Goal: Go to known website: Go to known website

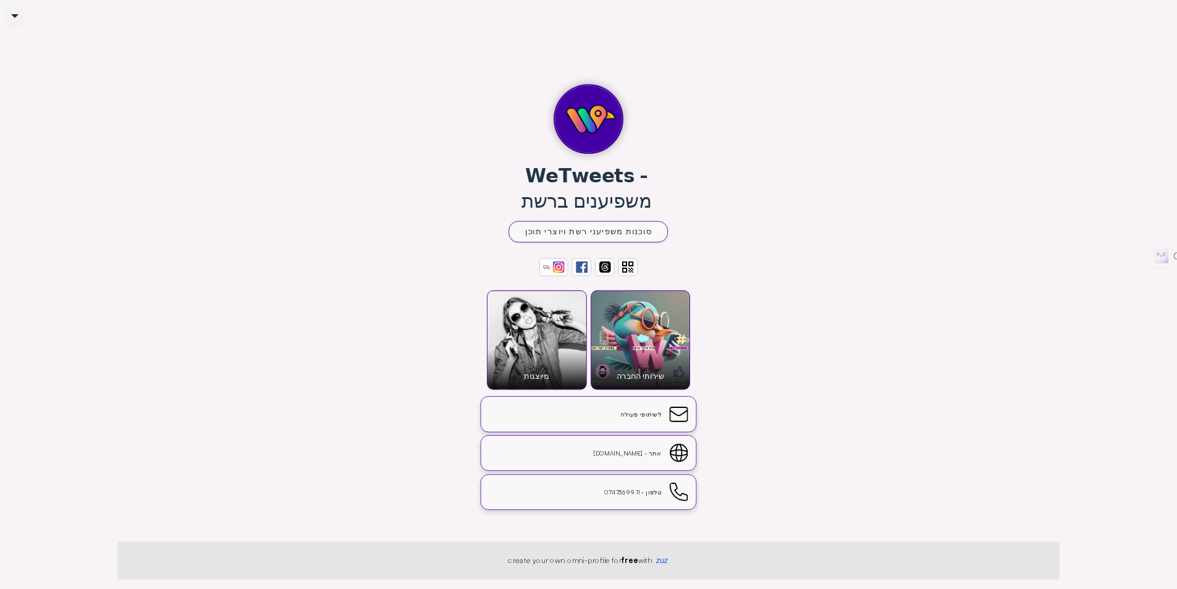
scroll to position [56, 0]
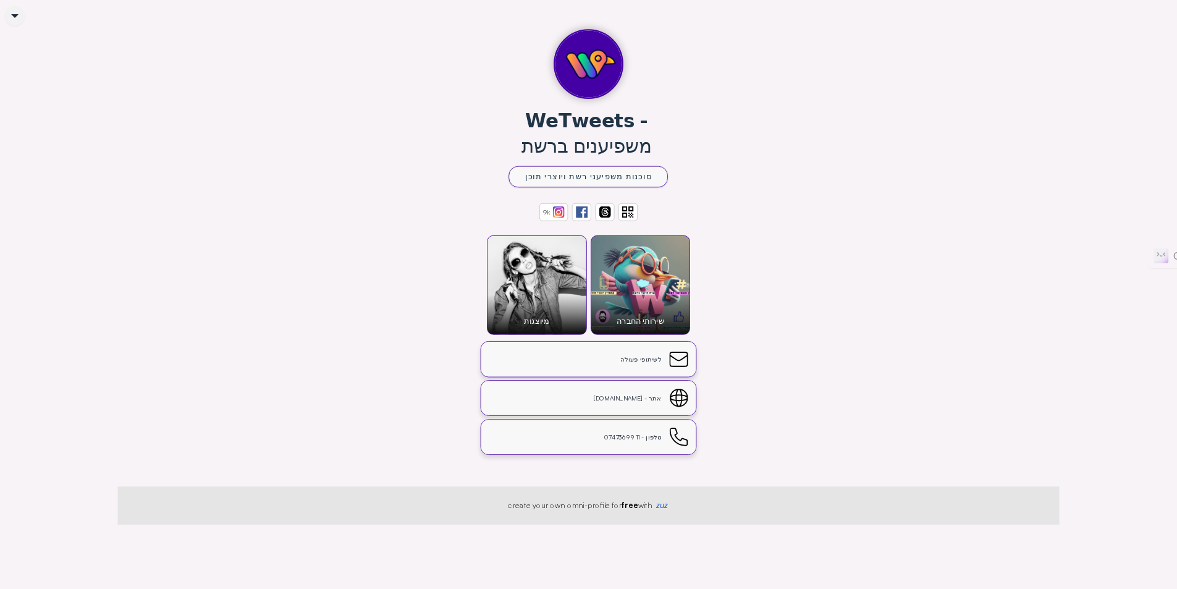
click at [658, 403] on div "אתר - [DOMAIN_NAME]" at bounding box center [575, 398] width 172 height 11
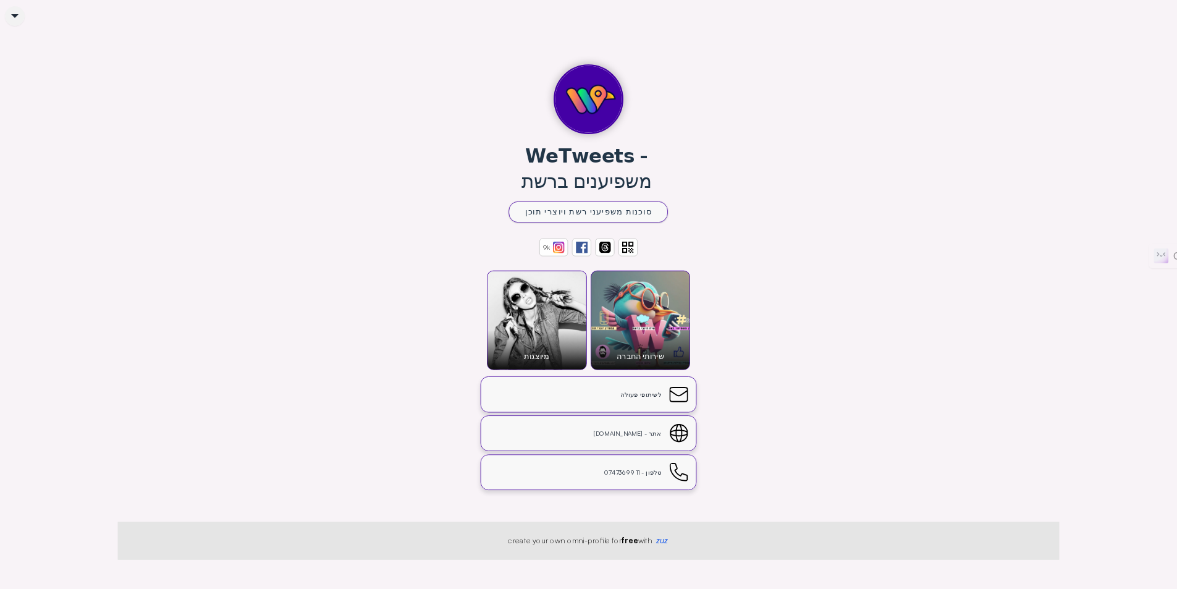
scroll to position [0, 0]
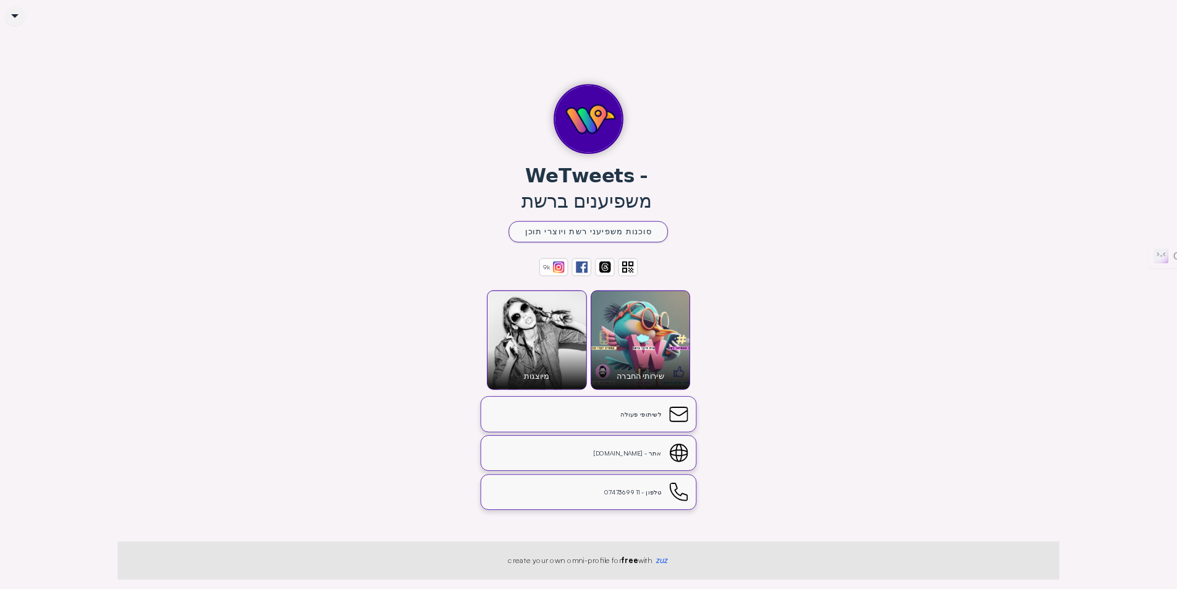
click at [520, 162] on div "𝗪𝗲𝗧𝘄𝗲𝗲𝘁𝘀 - משפיענים ברשת" at bounding box center [587, 187] width 196 height 51
click at [519, 162] on div "𝗪𝗲𝗧𝘄𝗲𝗲𝘁𝘀 - משפיענים ברשת" at bounding box center [587, 187] width 196 height 51
copy div "𝗪𝗲𝗧𝘄𝗲𝗲𝘁𝘀 - משפיענים ברשת"
click at [638, 162] on div "𝗪𝗲𝗧𝘄𝗲𝗲𝘁𝘀 - משפיענים ברשת" at bounding box center [587, 187] width 196 height 51
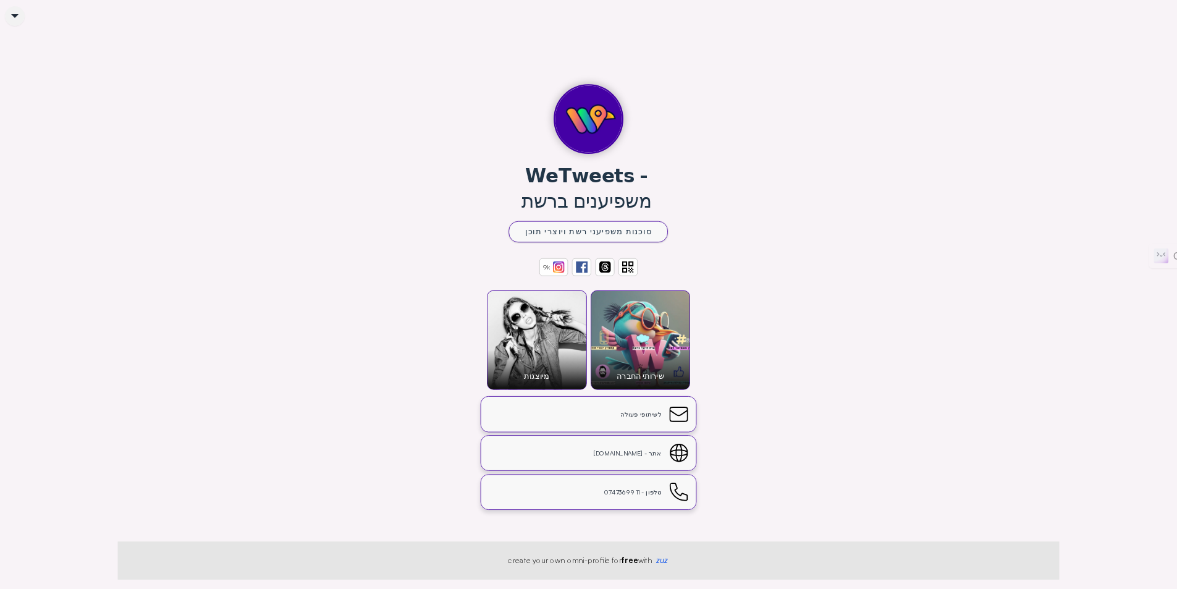
click at [638, 162] on div "𝗪𝗲𝗧𝘄𝗲𝗲𝘁𝘀 - משפיענים ברשת" at bounding box center [587, 187] width 196 height 51
click at [584, 261] on img at bounding box center [582, 267] width 12 height 12
